Goal: Navigation & Orientation: Find specific page/section

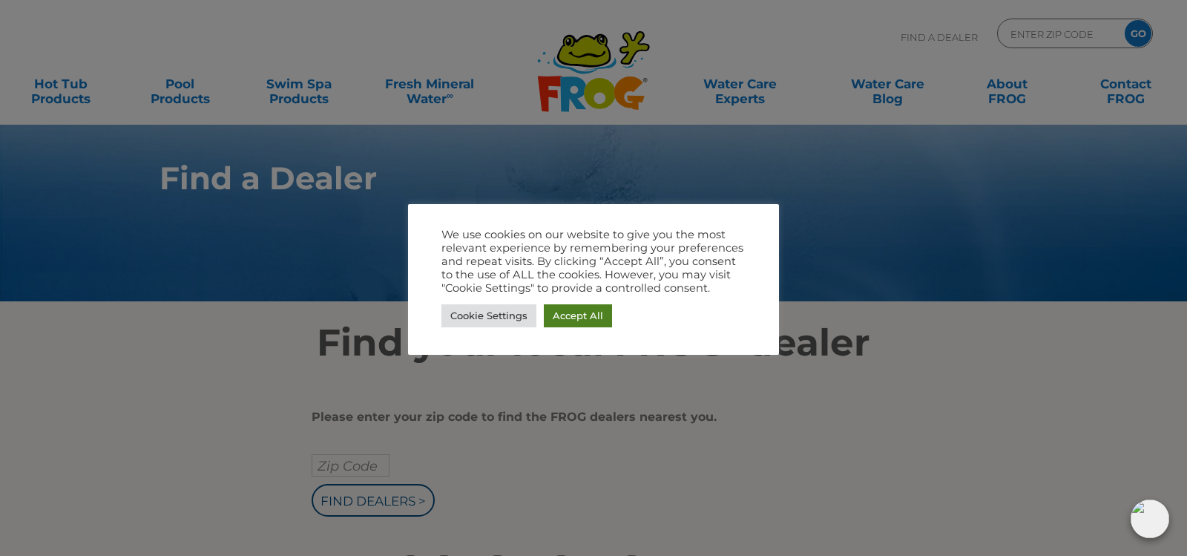
click at [589, 319] on link "Accept All" at bounding box center [578, 315] width 68 height 23
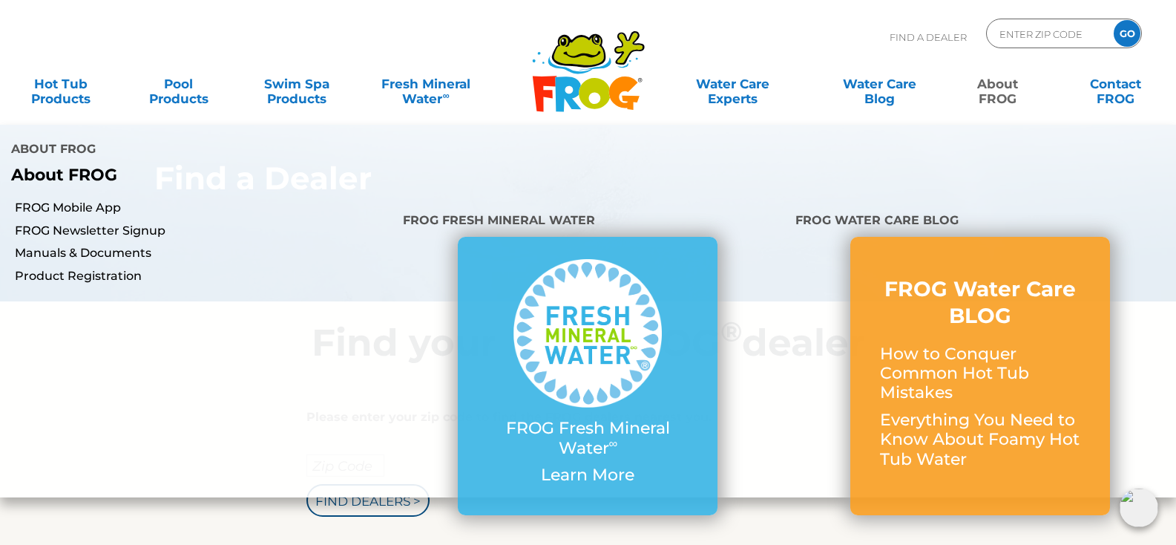
click at [1003, 93] on link "About FROG" at bounding box center [997, 84] width 92 height 30
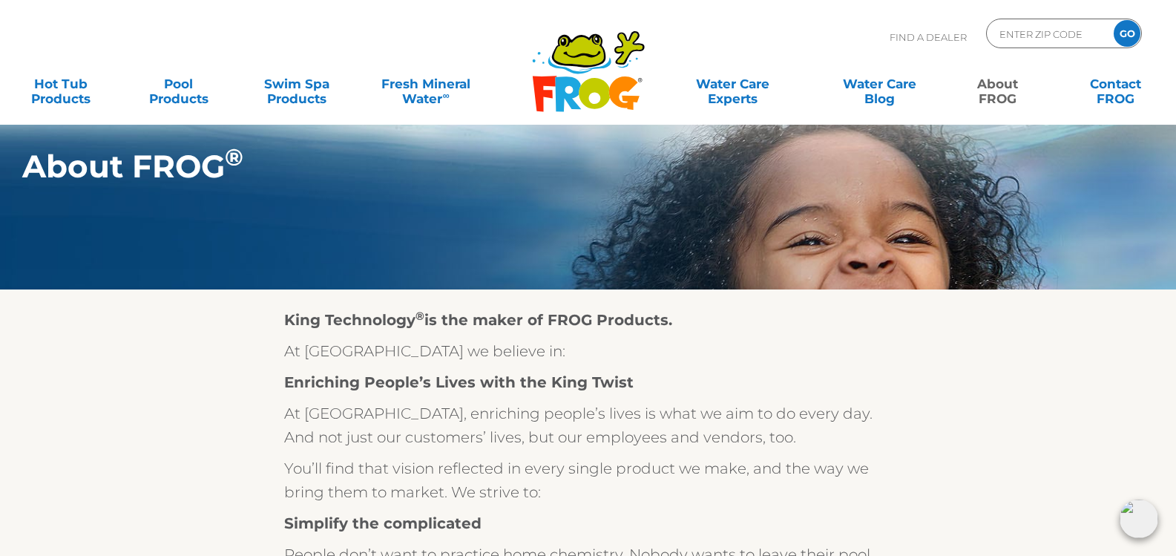
click at [995, 150] on h1 "About FROG ®" at bounding box center [540, 166] width 1036 height 36
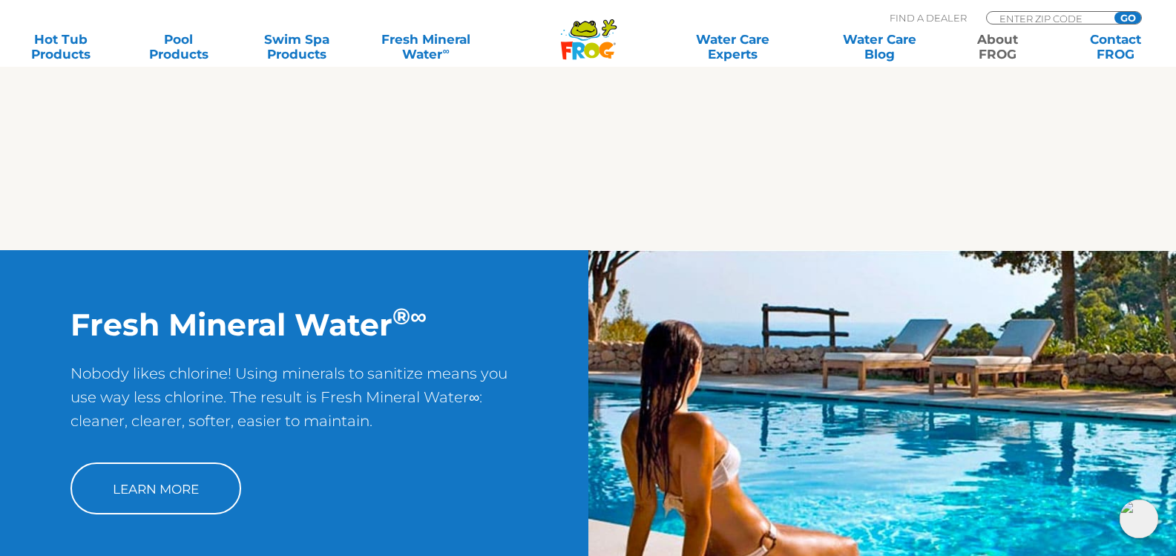
scroll to position [1602, 0]
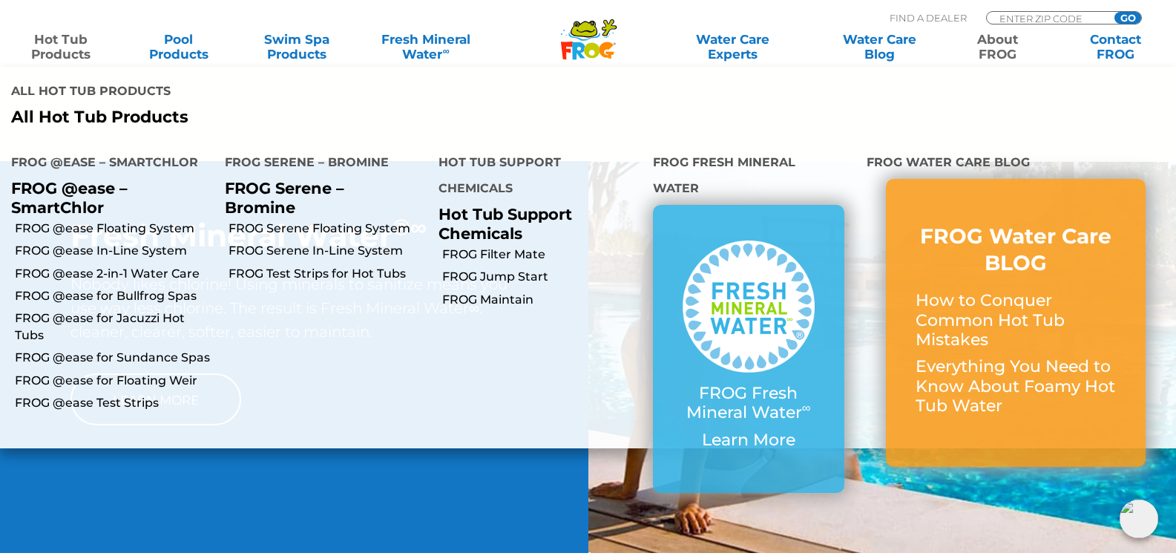
click at [77, 51] on link "Hot Tub Products" at bounding box center [61, 47] width 92 height 30
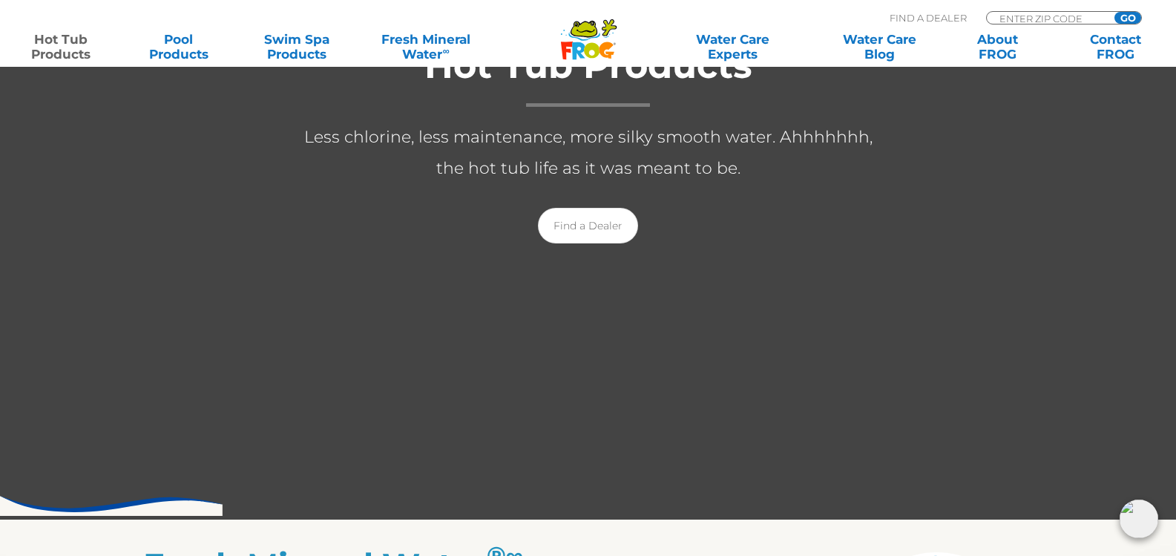
scroll to position [237, 0]
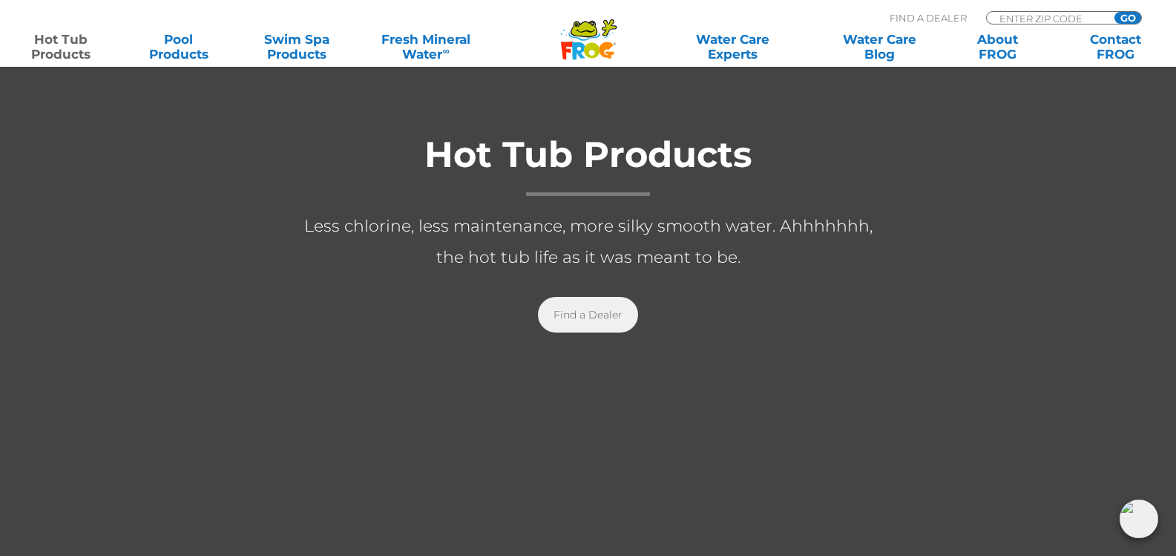
click at [599, 315] on link "Find a Dealer" at bounding box center [588, 315] width 100 height 36
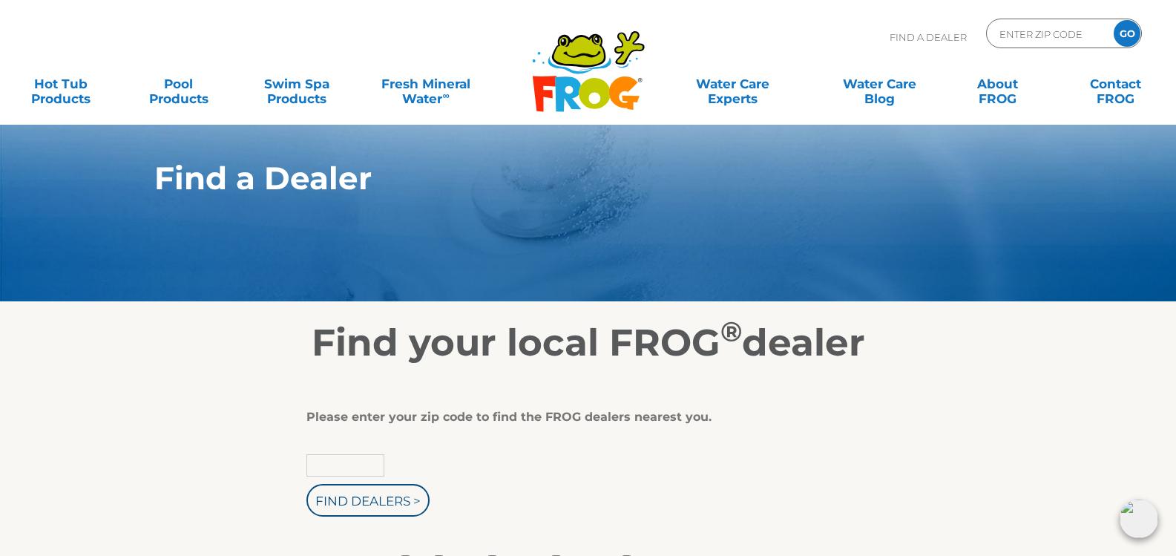
click at [318, 462] on input "text" at bounding box center [345, 465] width 78 height 22
type input "29803"
click at [306, 484] on input "Find Dealers >" at bounding box center [367, 500] width 123 height 33
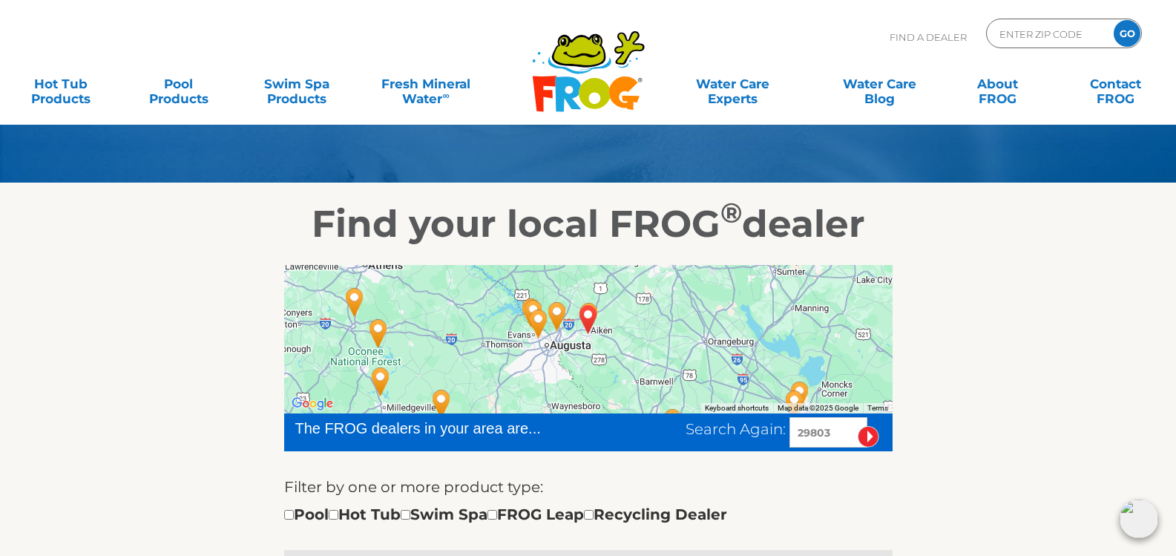
scroll to position [178, 0]
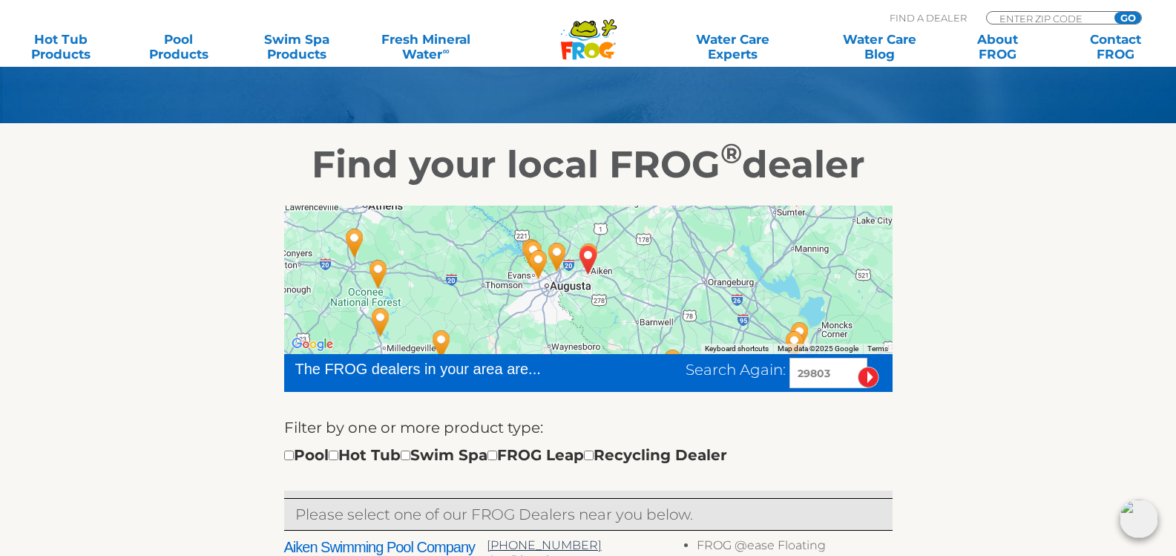
click at [338, 455] on input "checkbox" at bounding box center [334, 455] width 10 height 10
checkbox input "true"
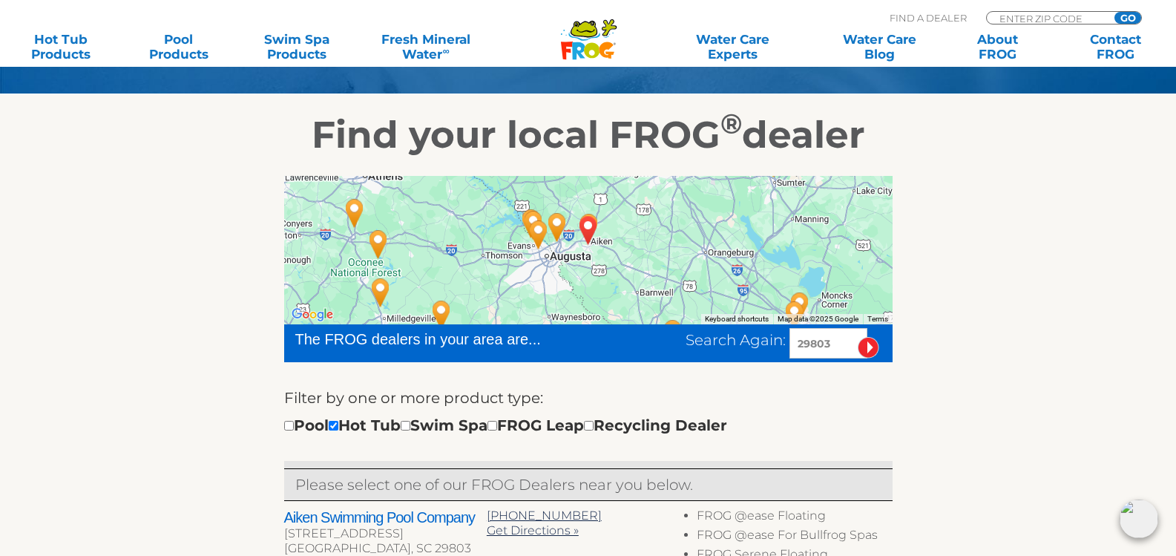
scroll to position [267, 0]
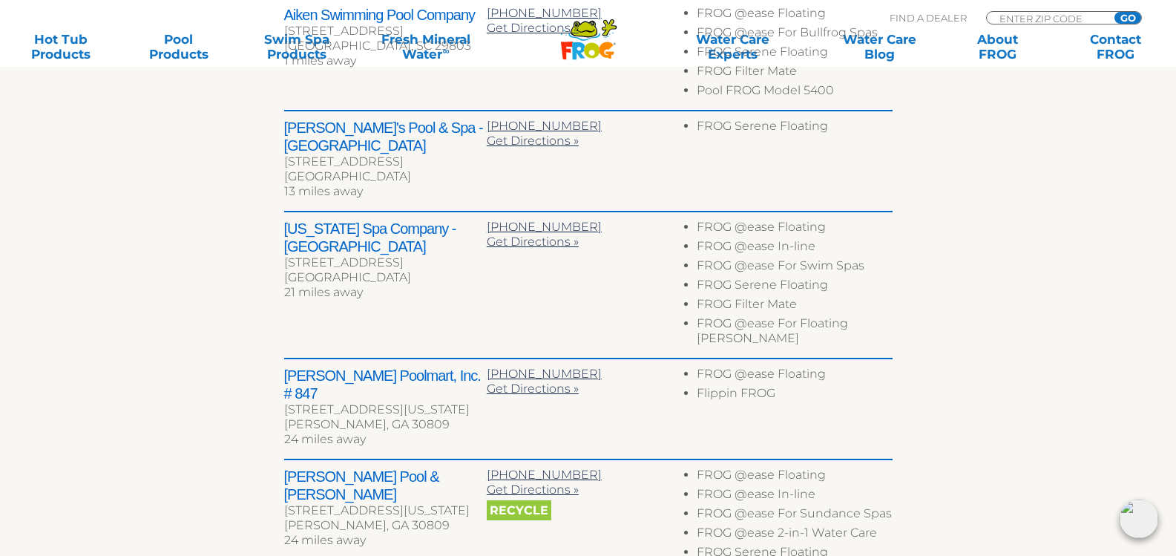
scroll to position [829, 0]
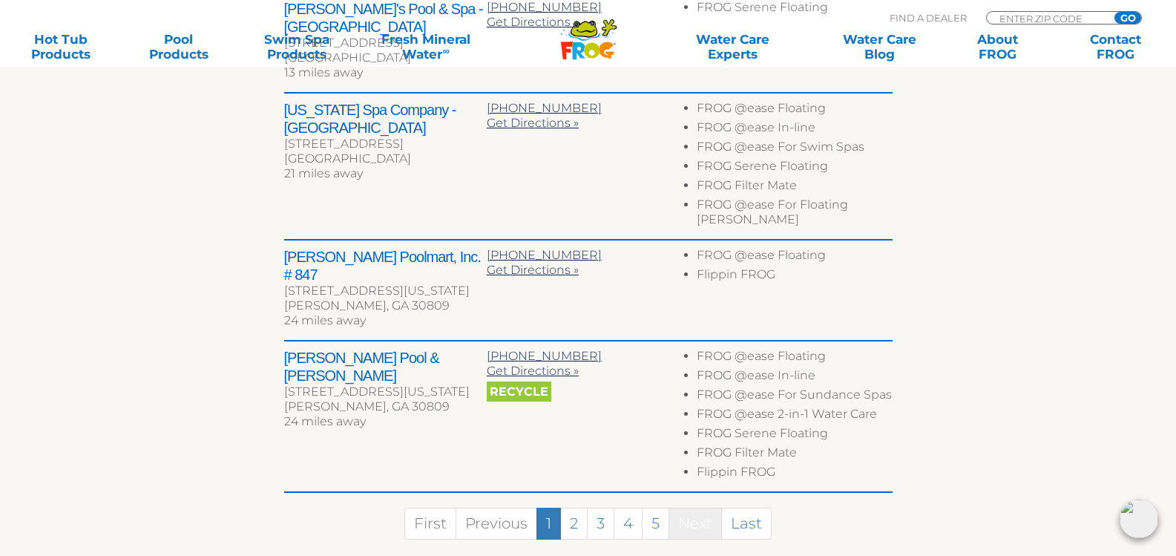
click at [697, 507] on link "Next" at bounding box center [694, 523] width 53 height 32
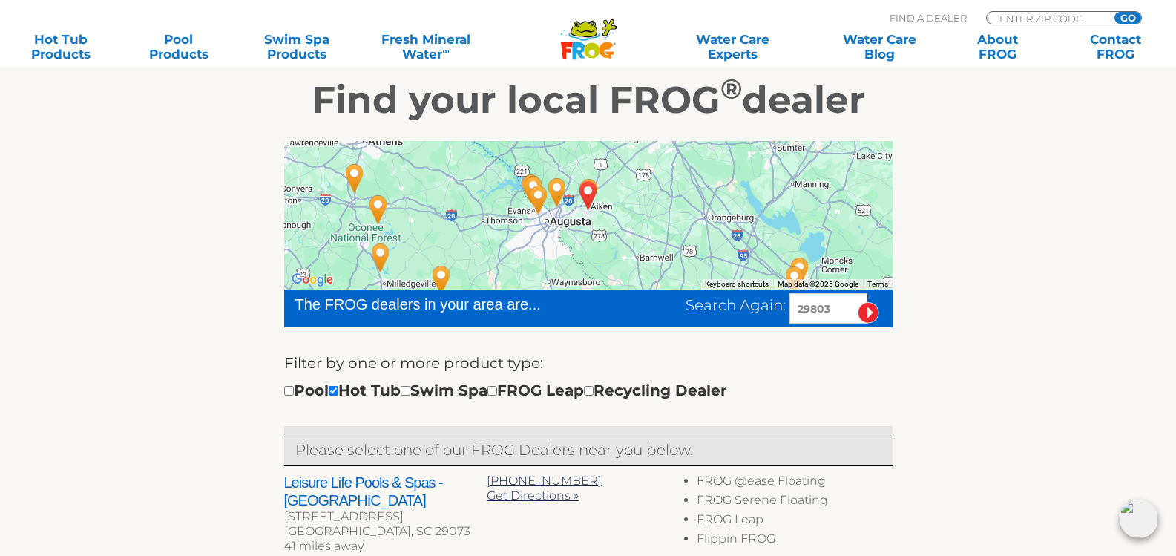
scroll to position [183, 0]
